Goal: Find specific page/section: Find specific page/section

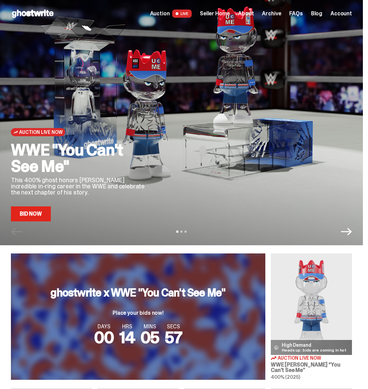
click at [226, 15] on span "Seller Home" at bounding box center [215, 13] width 30 height 5
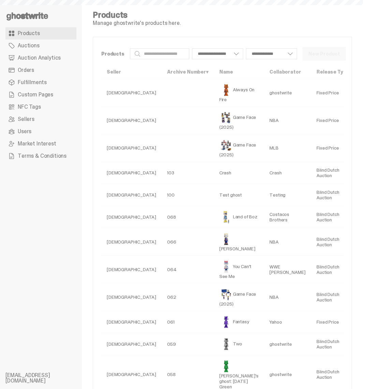
select select
click at [31, 60] on span "Auction Analytics" at bounding box center [39, 57] width 43 height 5
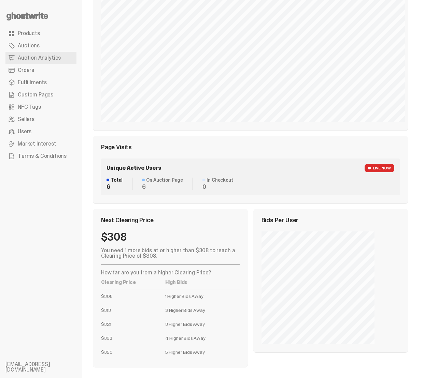
scroll to position [274, 0]
